Goal: Browse casually: Explore the website without a specific task or goal

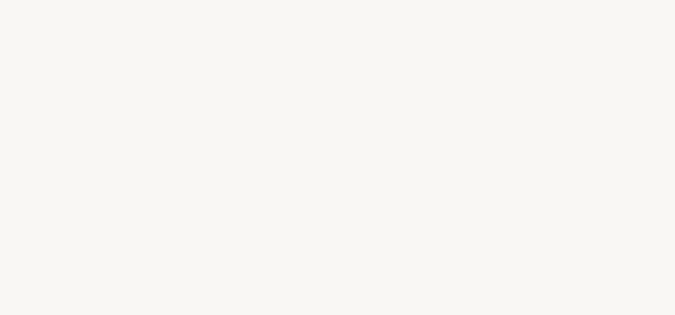
select select "DE"
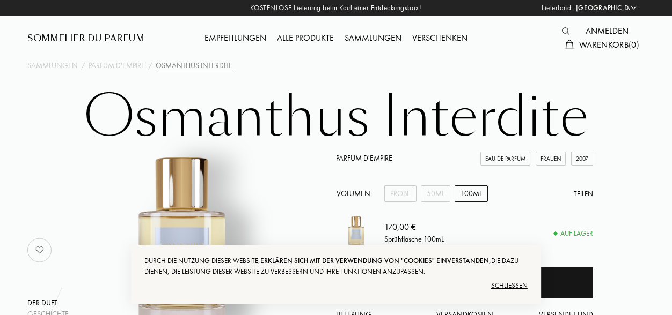
click at [89, 34] on div "Sommelier du Parfum" at bounding box center [85, 38] width 117 height 13
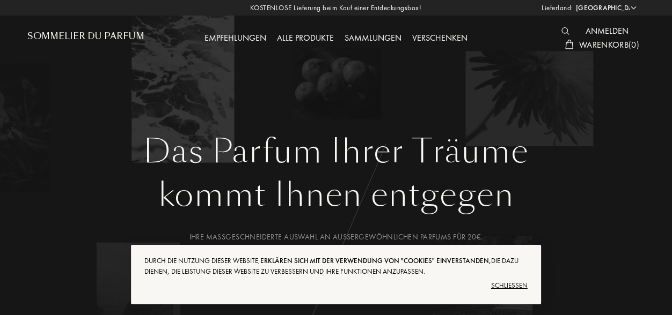
select select "DE"
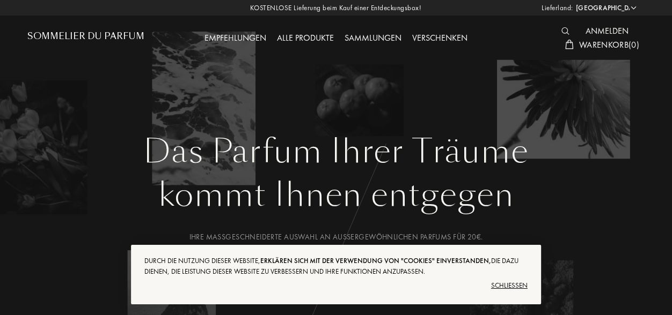
click at [511, 285] on div "Schließen" at bounding box center [335, 285] width 383 height 17
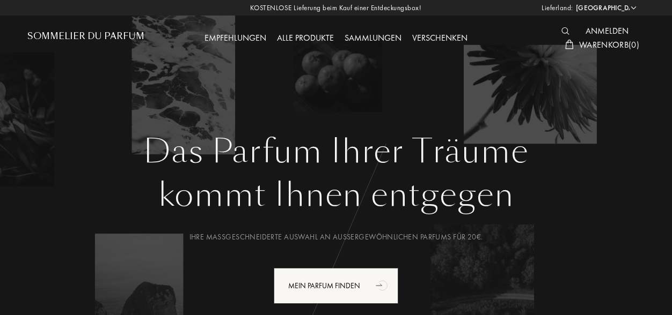
click at [83, 39] on h1 "Sommelier du Parfum" at bounding box center [85, 36] width 117 height 10
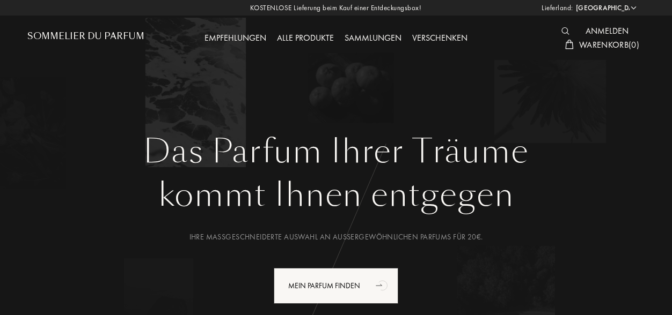
select select "DE"
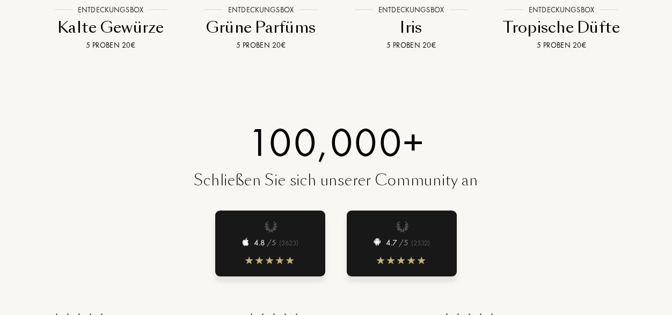
scroll to position [1577, 0]
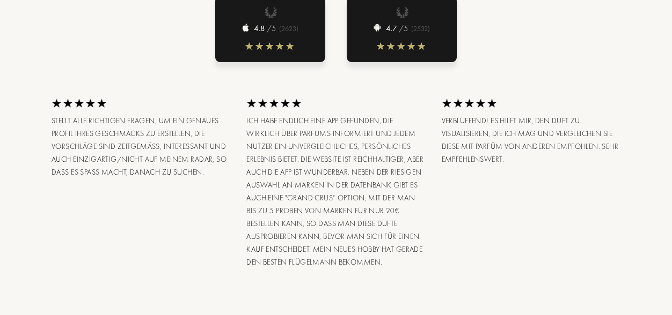
click at [54, 236] on div "STELLT ALLE RICHTIGEN FRAGEN, UM EIN GENAUES PROFIL IHRES GESCHMACKS ZU ERSTELL…" at bounding box center [140, 180] width 195 height 177
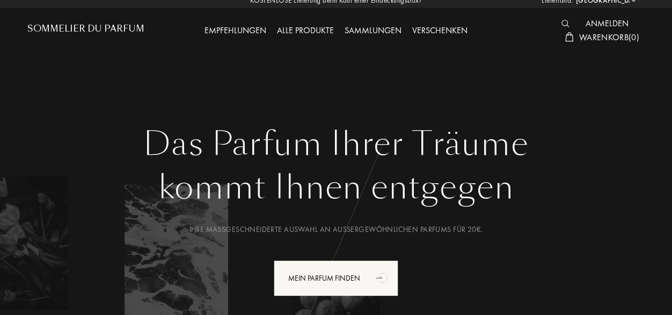
scroll to position [0, 0]
